Goal: Find specific page/section: Find specific page/section

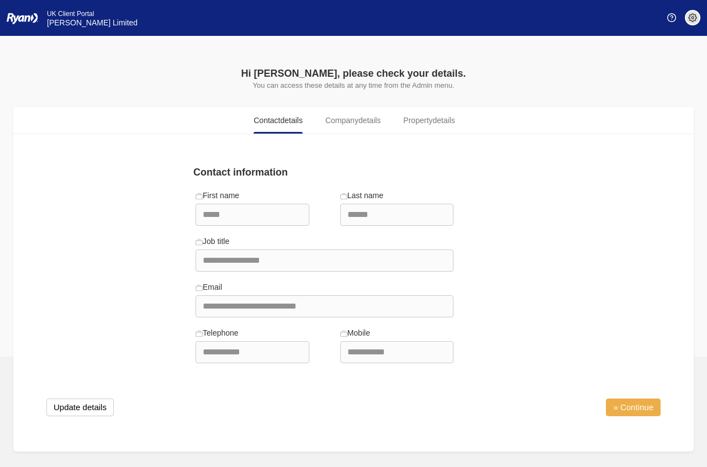
click at [626, 410] on link "» Continue" at bounding box center [633, 408] width 55 height 18
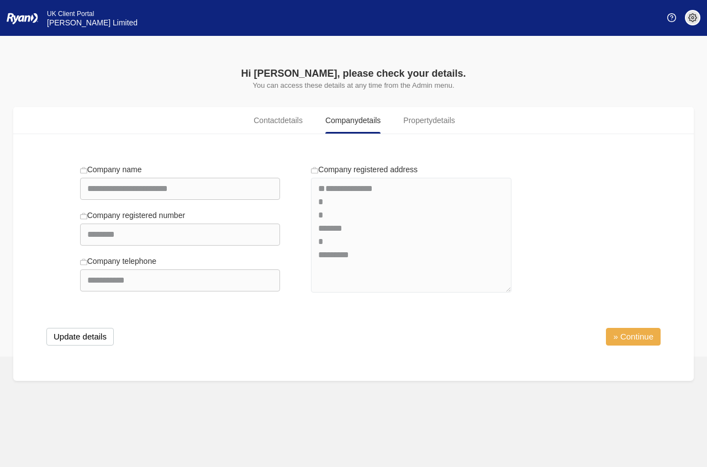
click at [622, 336] on link "» Continue" at bounding box center [633, 337] width 55 height 18
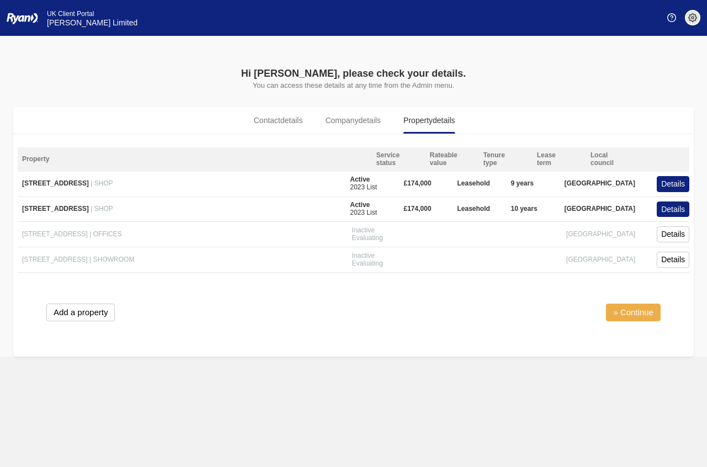
click at [632, 313] on link "» Continue" at bounding box center [633, 313] width 55 height 18
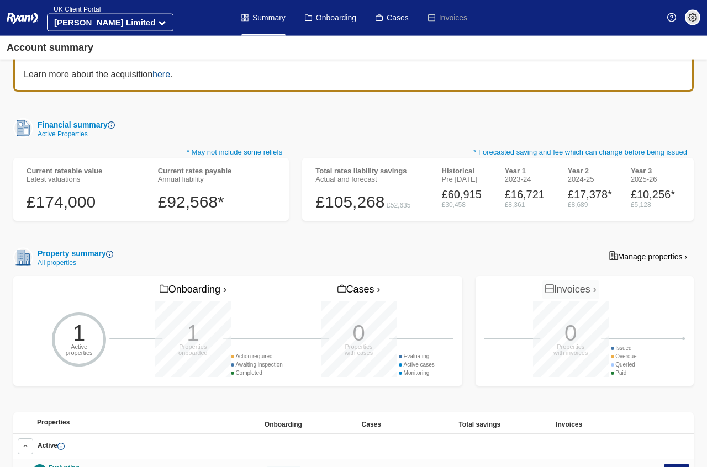
scroll to position [169, 0]
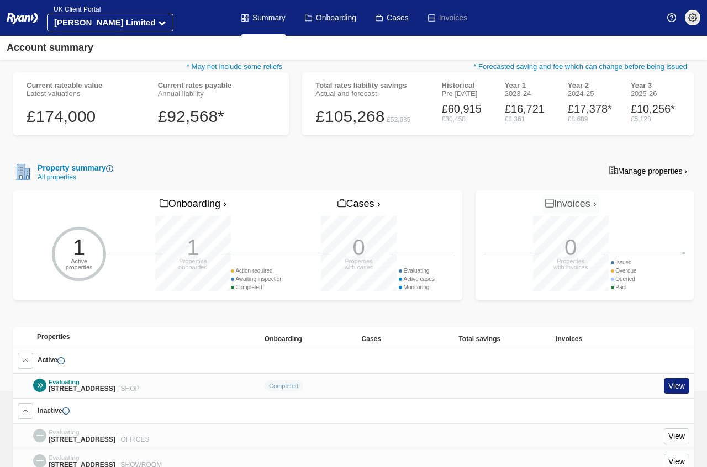
click at [333, 355] on div "Active" at bounding box center [353, 360] width 680 height 25
click at [681, 378] on link "View" at bounding box center [676, 386] width 25 height 16
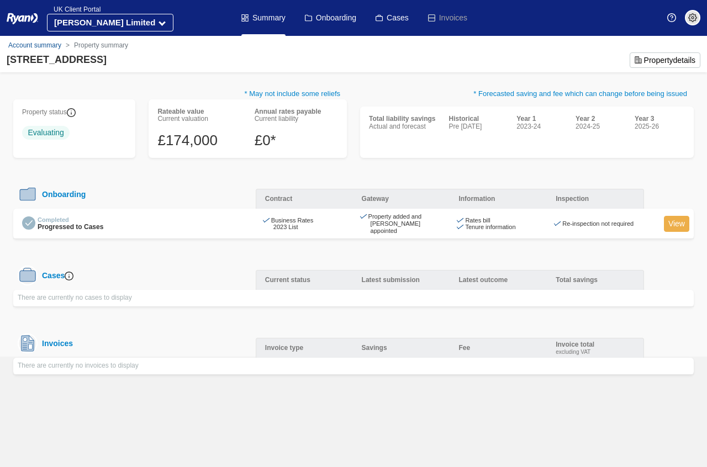
click at [675, 225] on link "View" at bounding box center [676, 224] width 25 height 16
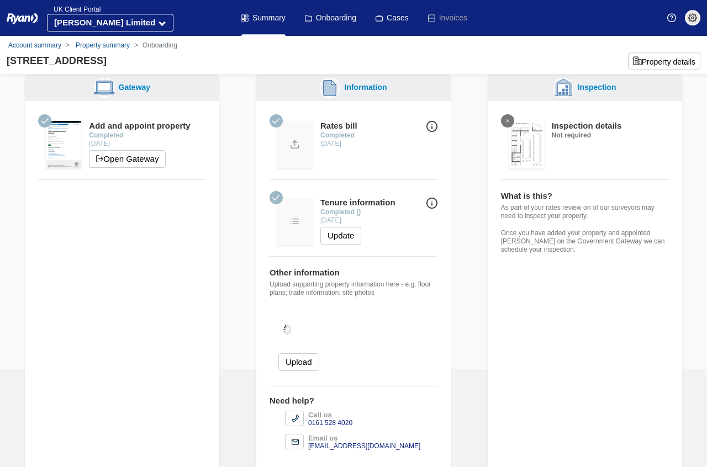
scroll to position [30, 0]
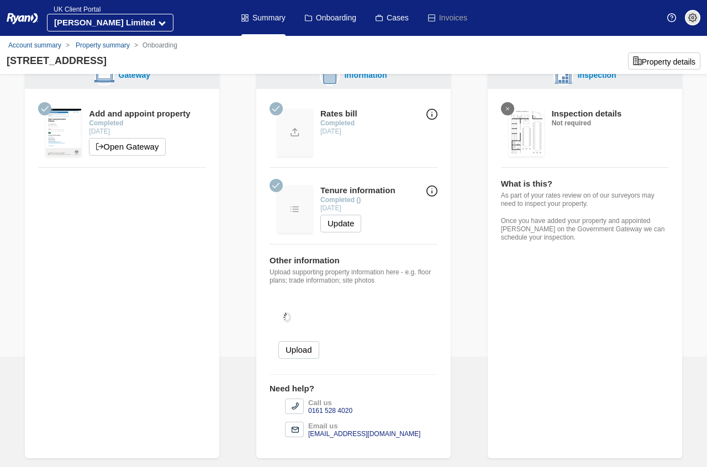
click at [671, 15] on img at bounding box center [671, 17] width 9 height 9
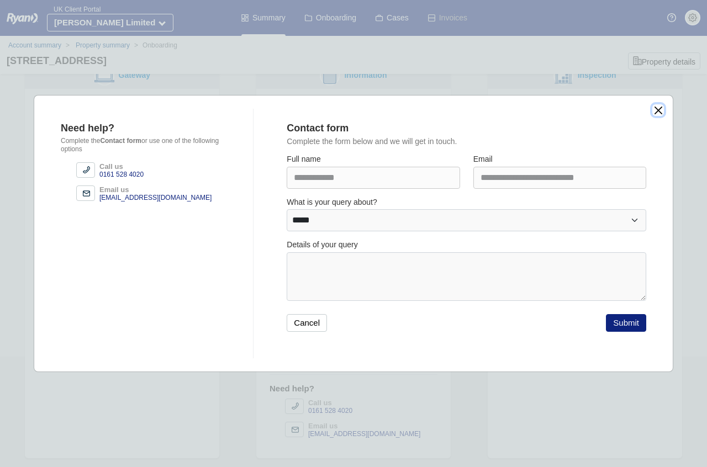
click at [658, 109] on button "close" at bounding box center [658, 110] width 12 height 12
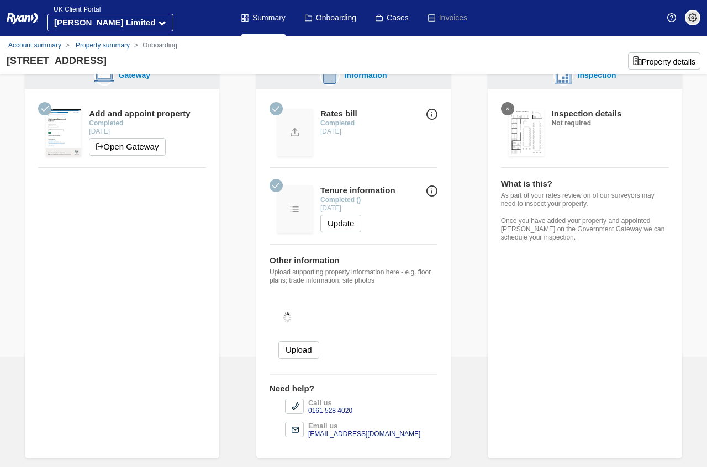
click at [691, 14] on img at bounding box center [692, 17] width 9 height 9
